Goal: Information Seeking & Learning: Learn about a topic

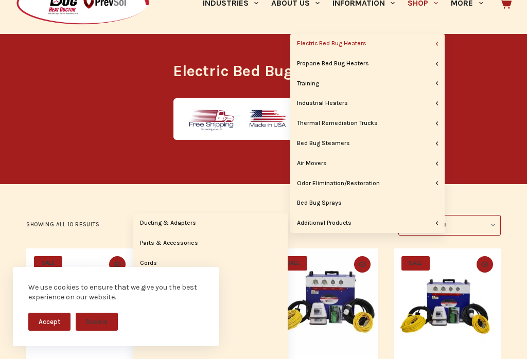
click at [100, 331] on button "Decline" at bounding box center [97, 322] width 42 height 18
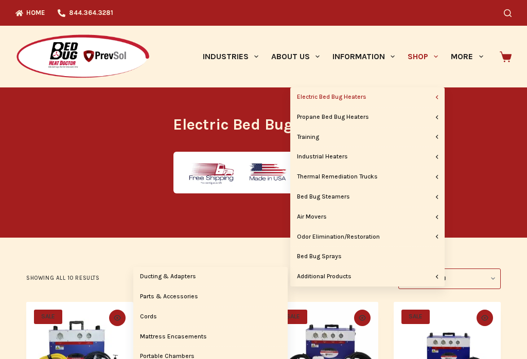
click at [194, 273] on link "Ducting & Adapters" at bounding box center [210, 277] width 155 height 20
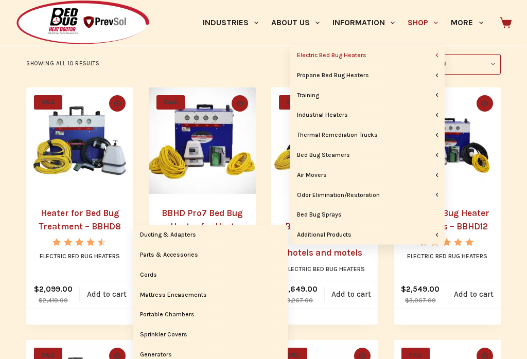
scroll to position [215, 0]
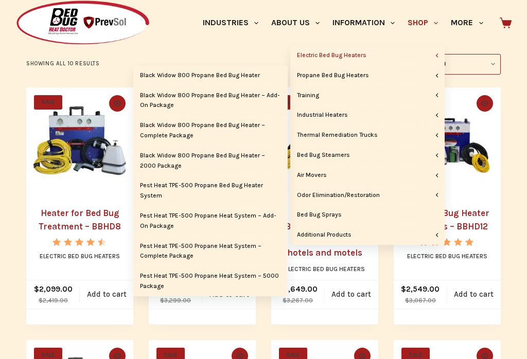
click at [219, 128] on link "Black Widow 800 Propane Bed Bug Heater – Complete Package" at bounding box center [210, 131] width 155 height 30
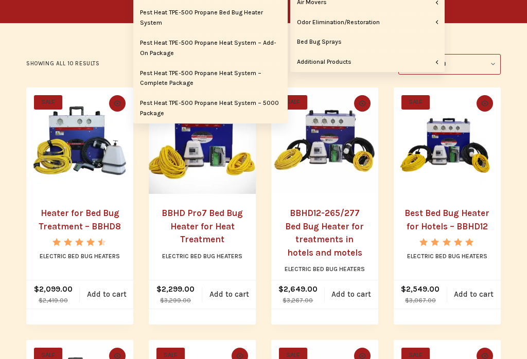
scroll to position [231, 0]
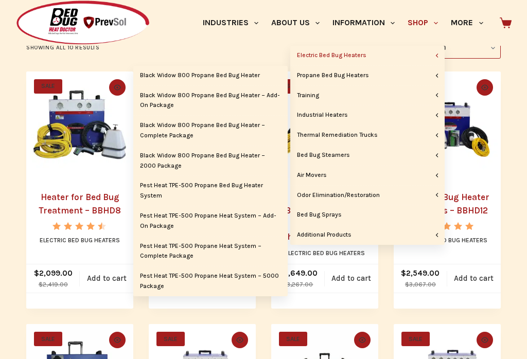
click at [229, 184] on link "Pest Heat TPE-500 Propane Bed Bug Heater System" at bounding box center [210, 191] width 155 height 30
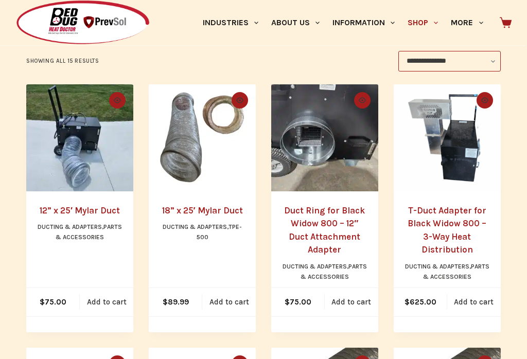
scroll to position [176, 0]
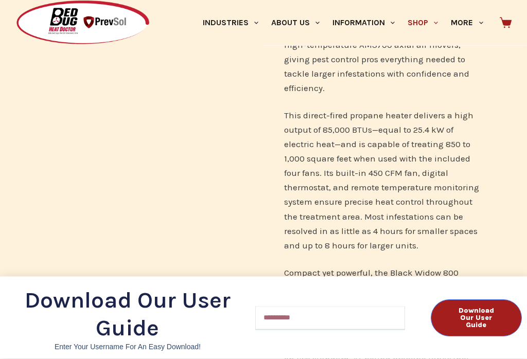
scroll to position [416, 0]
click at [397, 359] on div "Download Our User Guide Enter Your Username for an Easy Download! Email Downloa…" at bounding box center [263, 318] width 527 height 82
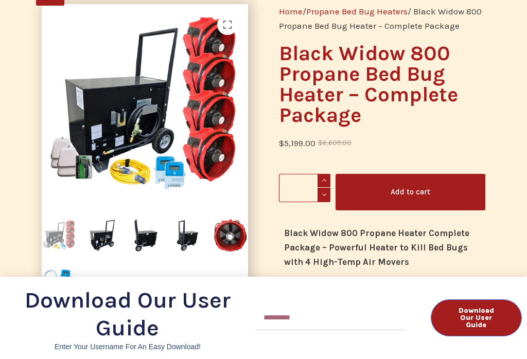
scroll to position [0, 0]
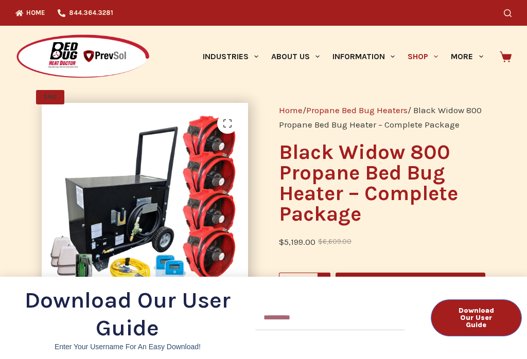
click at [435, 59] on div "Download Our User Guide Enter Your Username for an Easy Download! Email Downloa…" at bounding box center [263, 179] width 527 height 359
